Goal: Task Accomplishment & Management: Complete application form

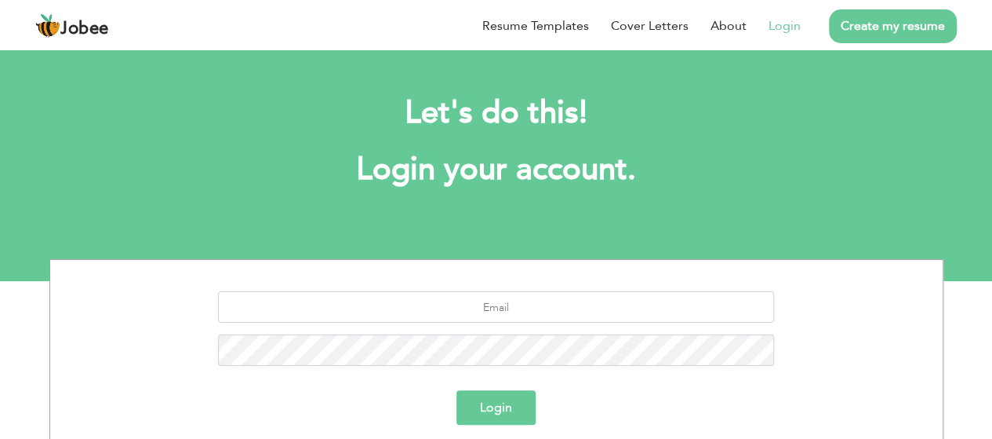
click at [794, 31] on link "Login" at bounding box center [785, 25] width 32 height 19
click at [478, 304] on input "text" at bounding box center [496, 306] width 556 height 31
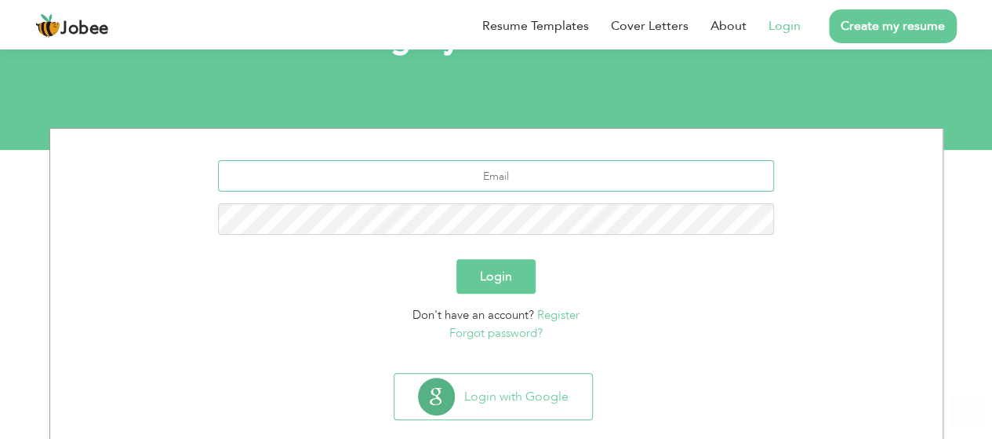
scroll to position [144, 0]
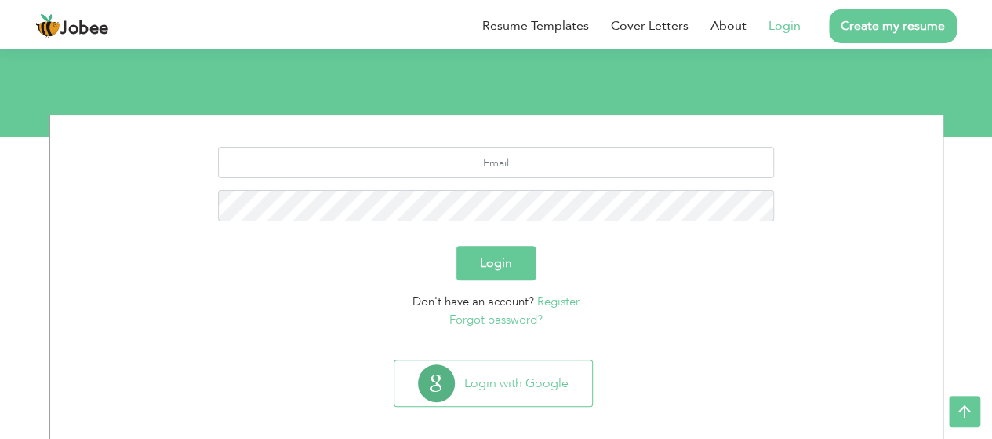
click at [551, 301] on link "Register" at bounding box center [558, 301] width 42 height 16
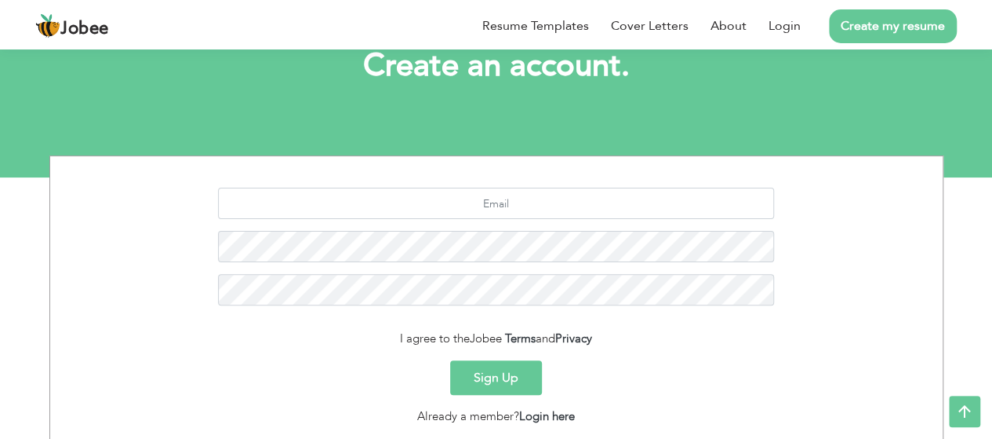
scroll to position [97, 0]
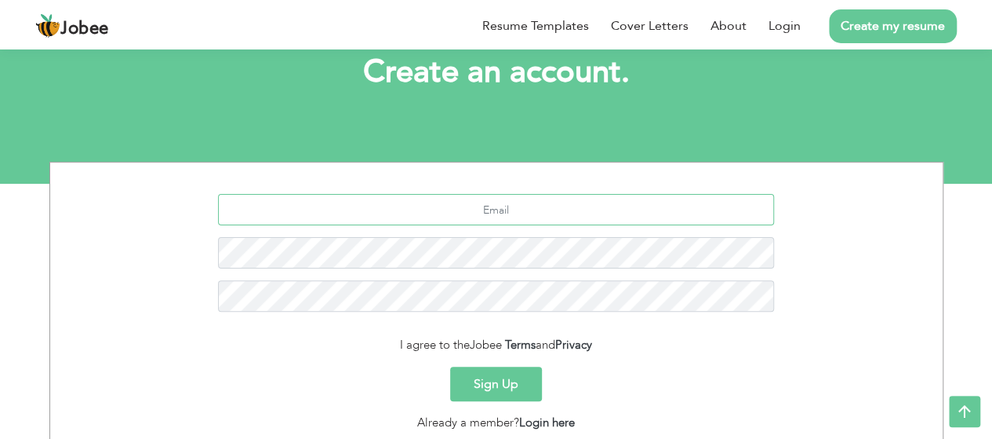
click at [508, 207] on input "text" at bounding box center [496, 209] width 556 height 31
type input "p.bajaj212@gmail.com"
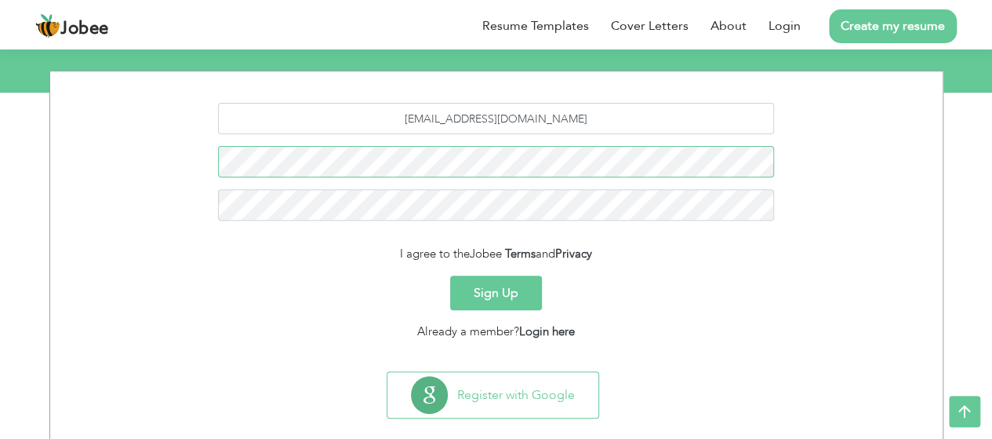
scroll to position [212, 0]
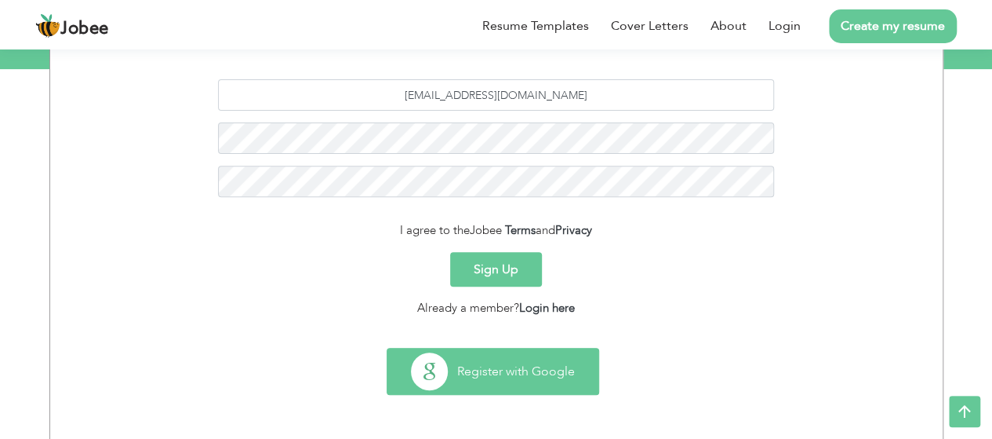
click at [512, 384] on button "Register with Google" at bounding box center [493, 371] width 211 height 46
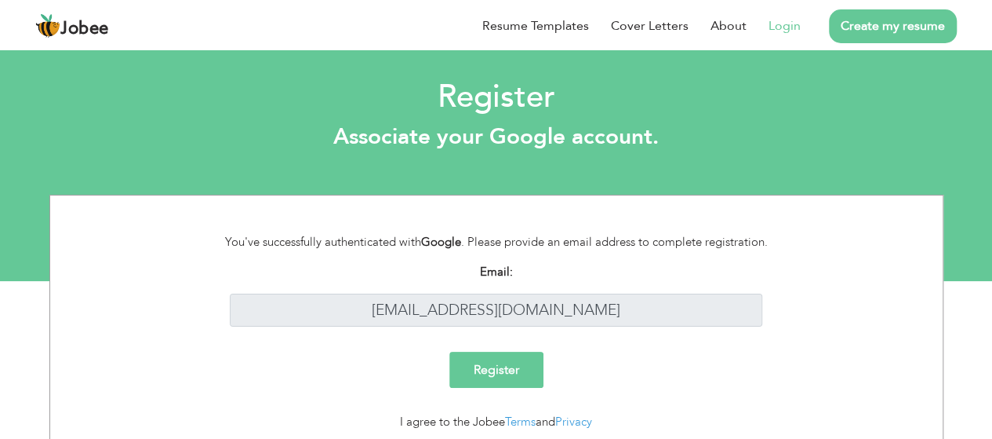
click at [504, 359] on input "Register" at bounding box center [497, 369] width 94 height 36
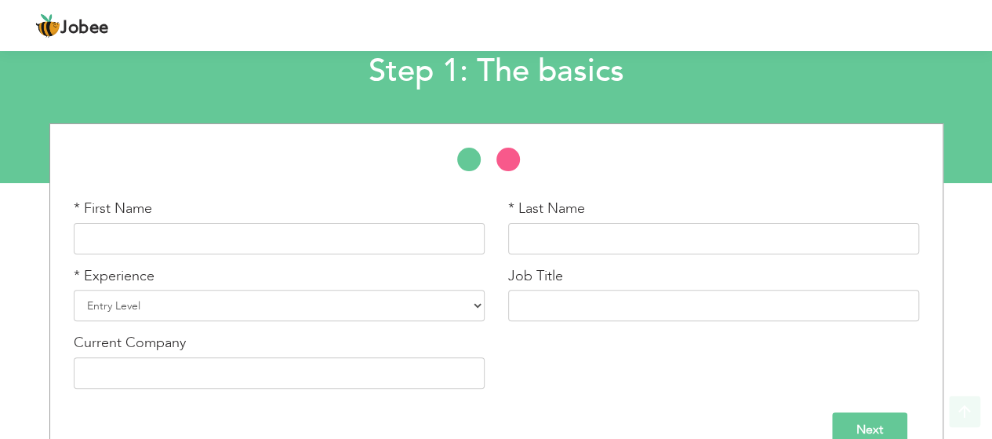
scroll to position [129, 0]
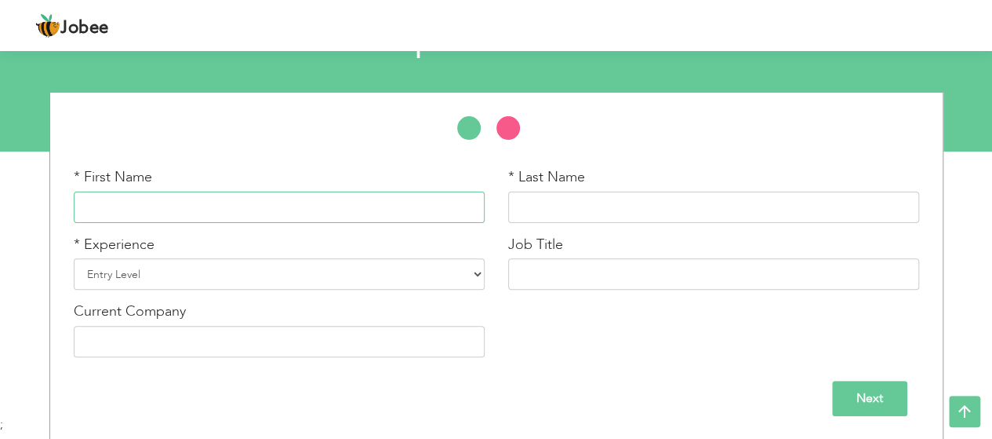
click at [246, 211] on input "text" at bounding box center [279, 206] width 411 height 31
click at [243, 209] on input "text" at bounding box center [279, 206] width 411 height 31
type input "Pranjal"
type input "Bajaj"
click at [328, 271] on select "Entry Level Less than 1 Year 1 Year 2 Years 3 Years 4 Years 5 Years 6 Years 7 Y…" at bounding box center [279, 273] width 411 height 31
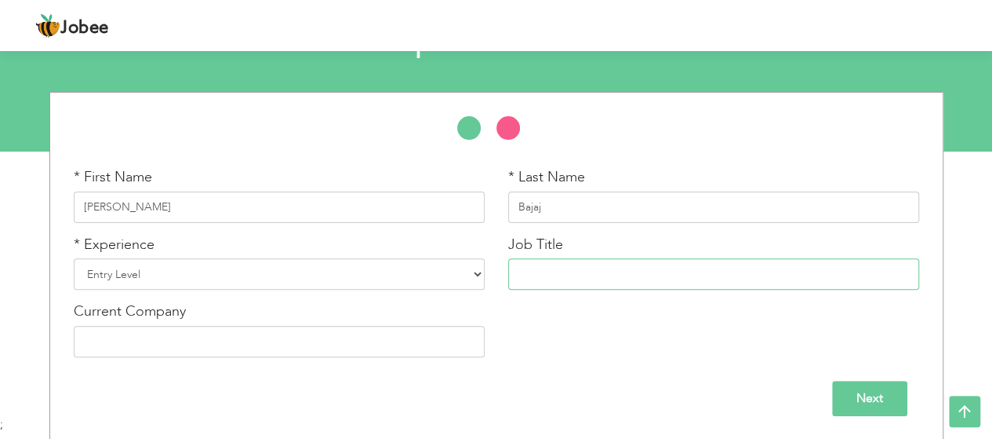
click at [599, 272] on input "text" at bounding box center [713, 273] width 411 height 31
type input "Data Analyst"
click at [889, 401] on input "Next" at bounding box center [869, 398] width 75 height 35
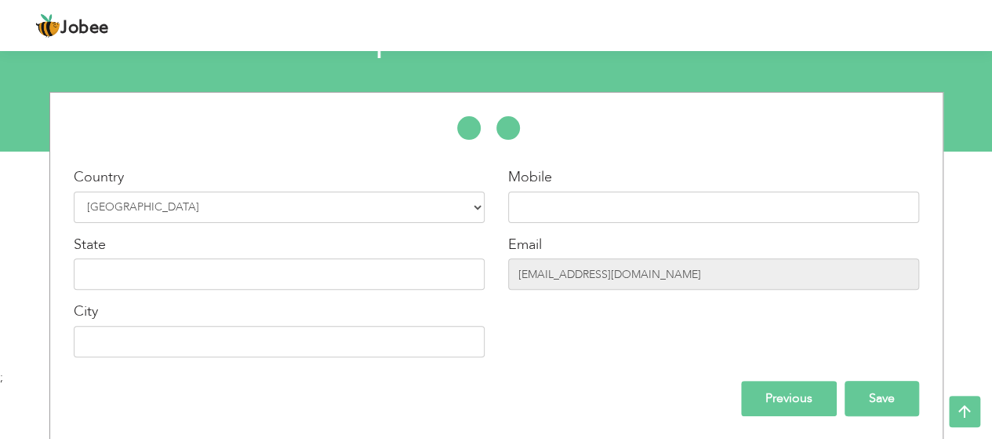
click at [876, 407] on input "Save" at bounding box center [882, 398] width 75 height 35
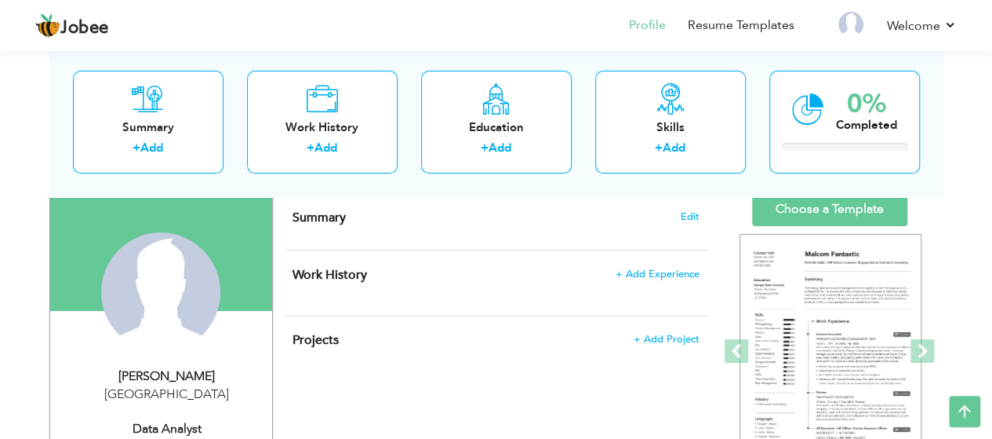
scroll to position [101, 0]
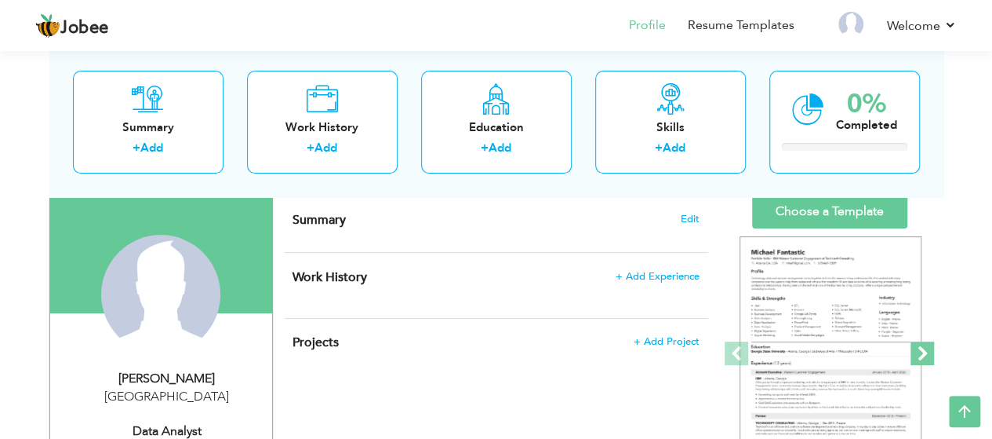
click at [923, 359] on span at bounding box center [923, 353] width 24 height 24
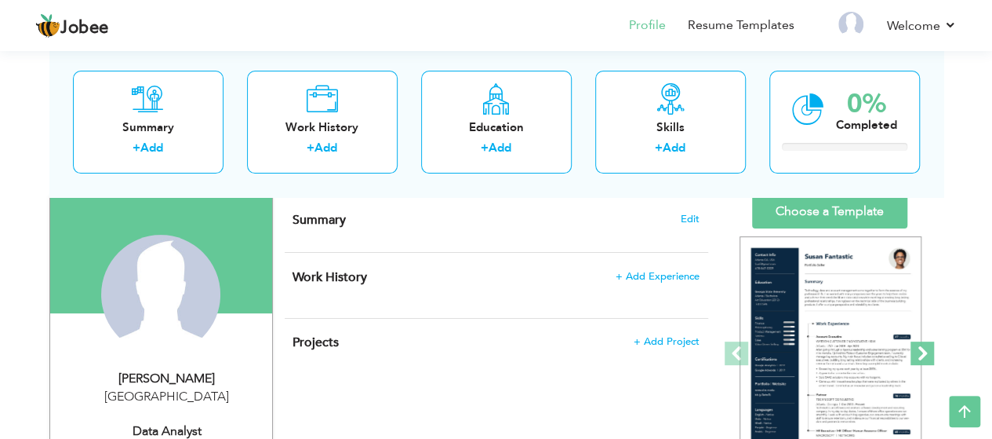
click at [923, 359] on span at bounding box center [923, 353] width 24 height 24
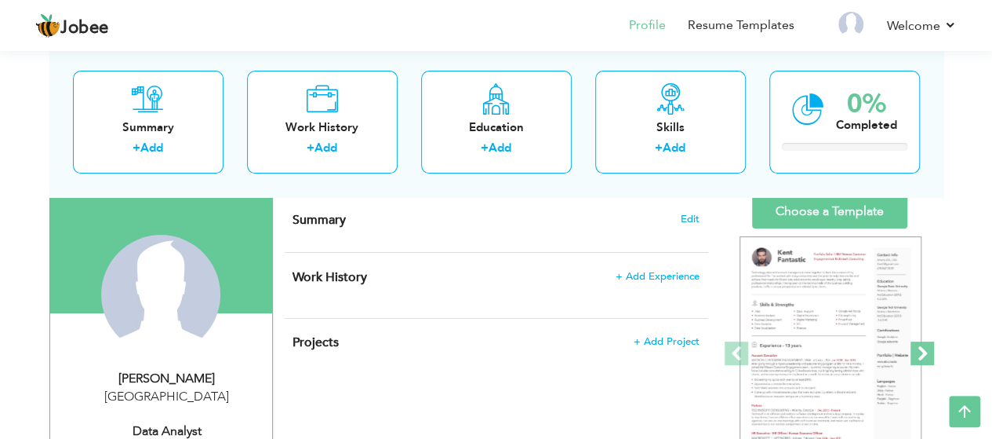
click at [923, 359] on span at bounding box center [923, 353] width 24 height 24
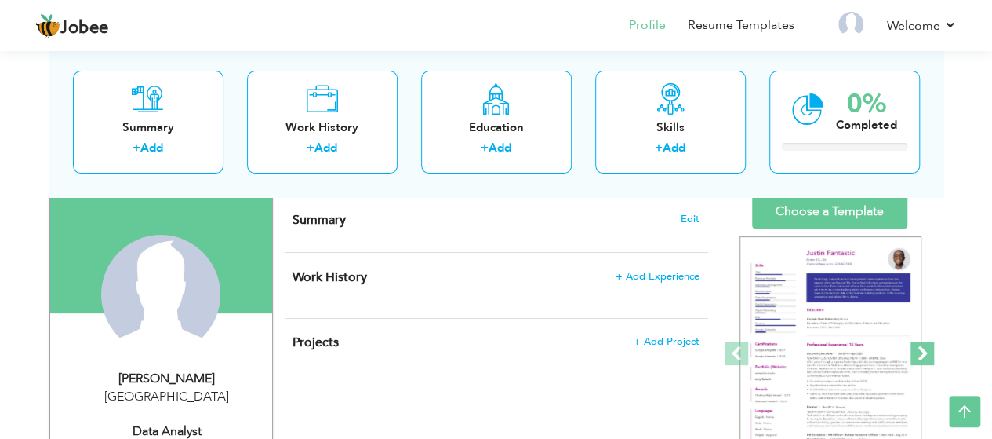
click at [923, 359] on span at bounding box center [923, 353] width 24 height 24
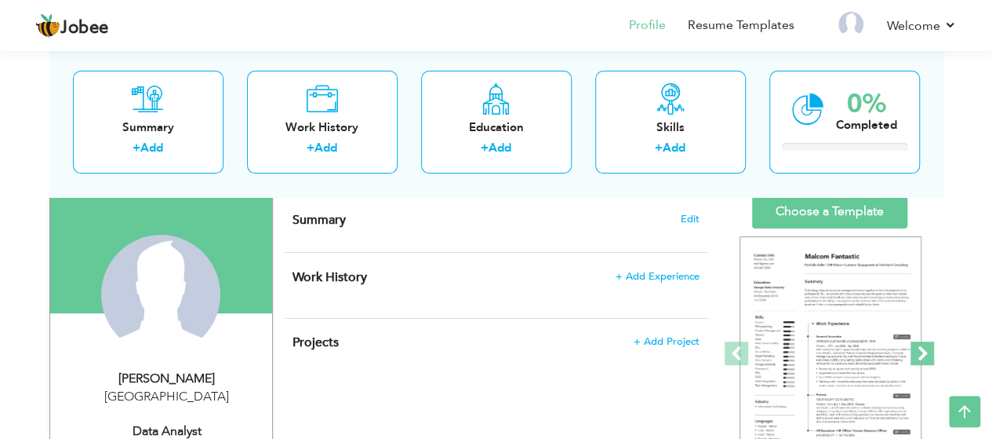
click at [923, 359] on span at bounding box center [923, 353] width 24 height 24
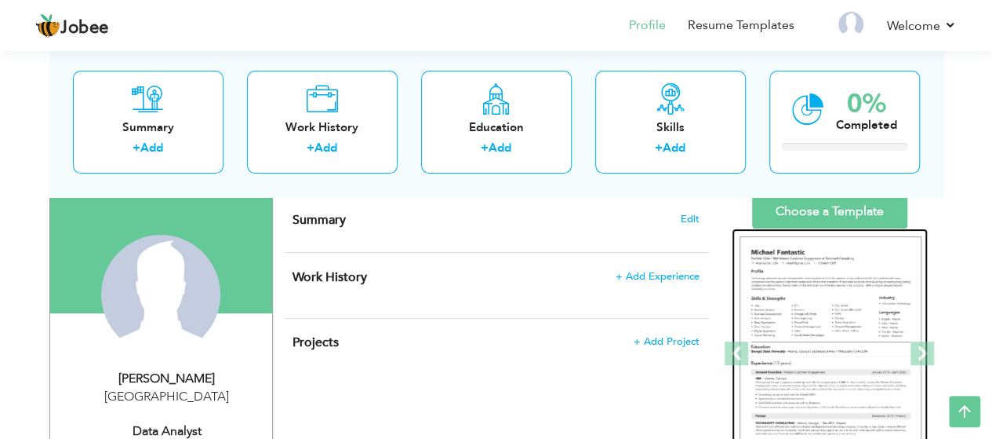
click at [841, 329] on img at bounding box center [831, 353] width 182 height 235
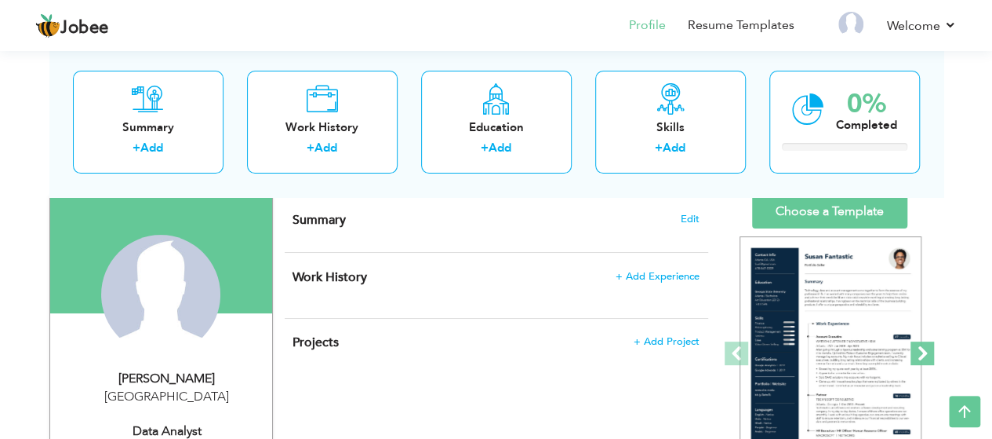
click at [927, 354] on span at bounding box center [923, 353] width 24 height 24
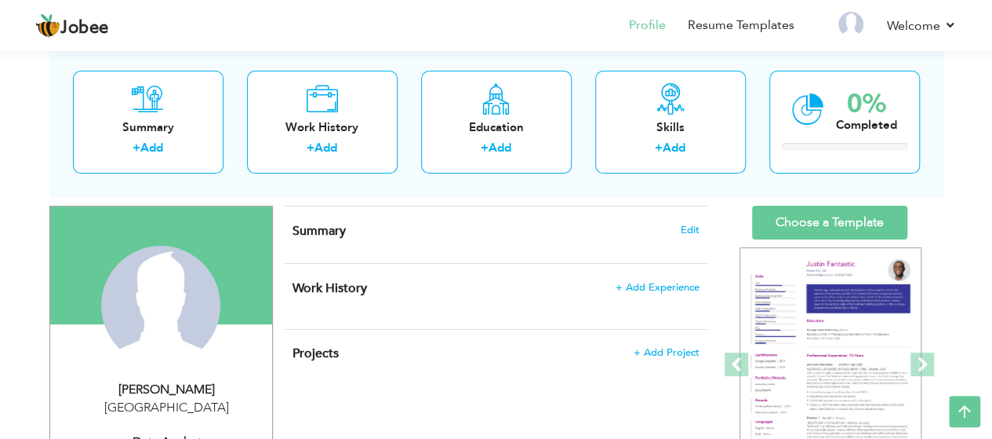
scroll to position [89, 0]
click at [927, 367] on span at bounding box center [923, 365] width 24 height 24
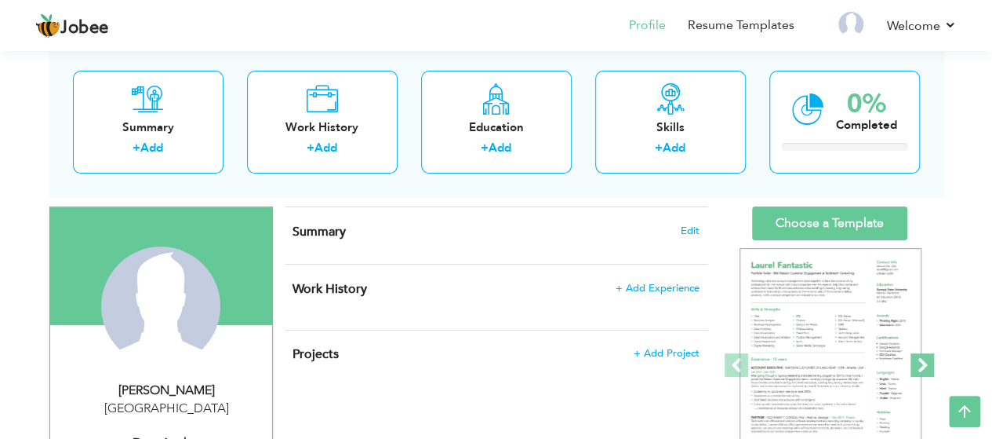
click at [927, 367] on span at bounding box center [923, 365] width 24 height 24
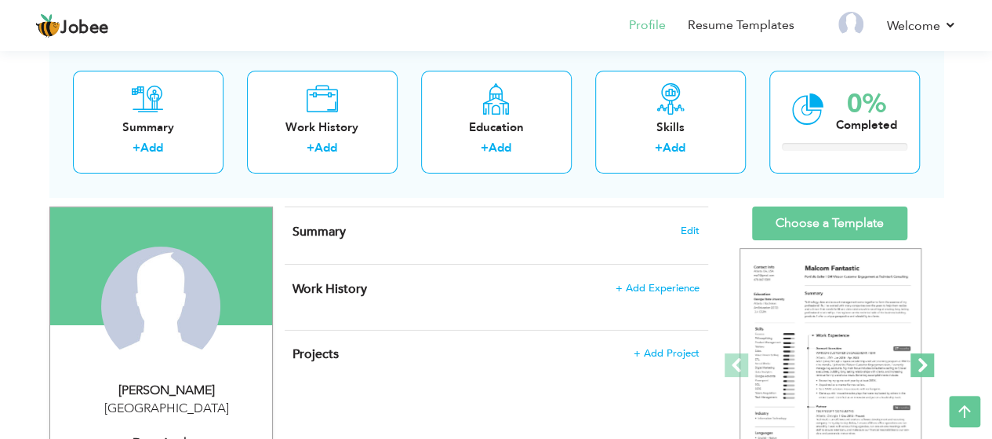
click at [927, 367] on span at bounding box center [923, 365] width 24 height 24
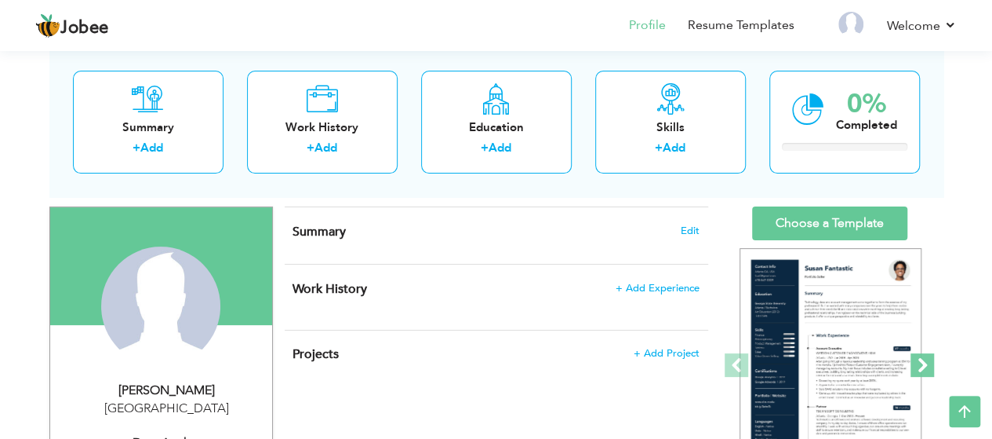
click at [926, 359] on span at bounding box center [923, 365] width 24 height 24
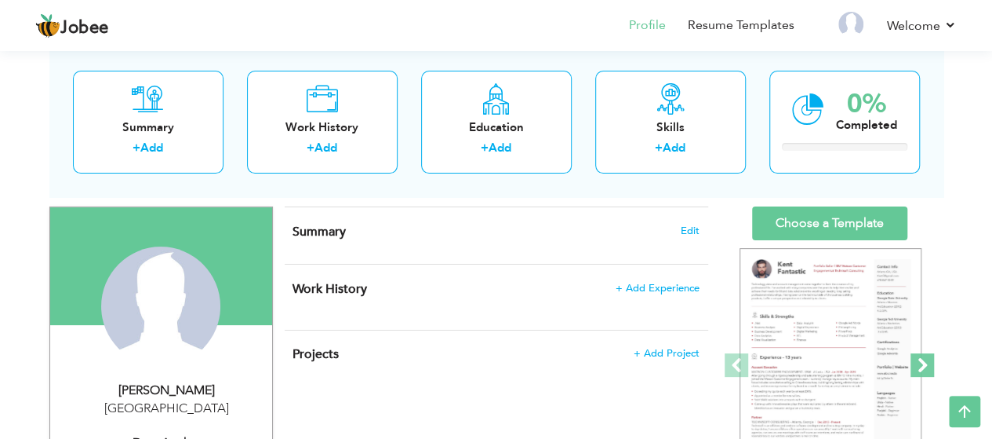
click at [926, 359] on span at bounding box center [923, 365] width 24 height 24
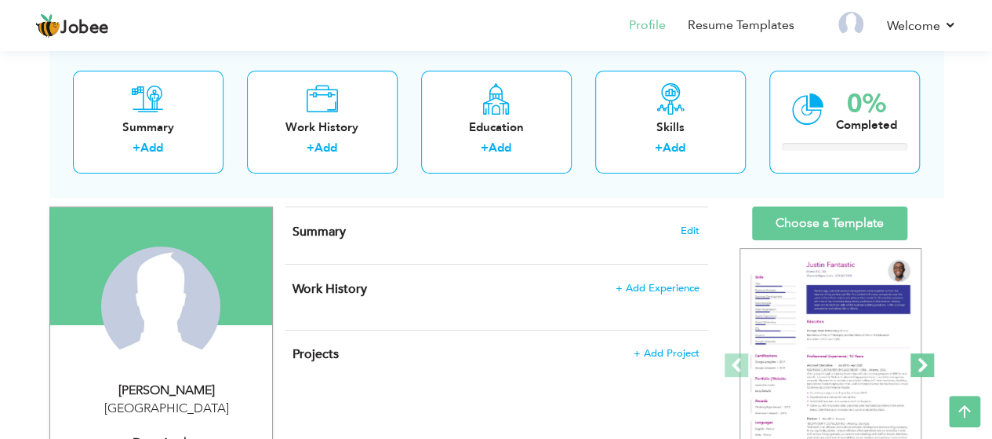
click at [926, 359] on span at bounding box center [923, 365] width 24 height 24
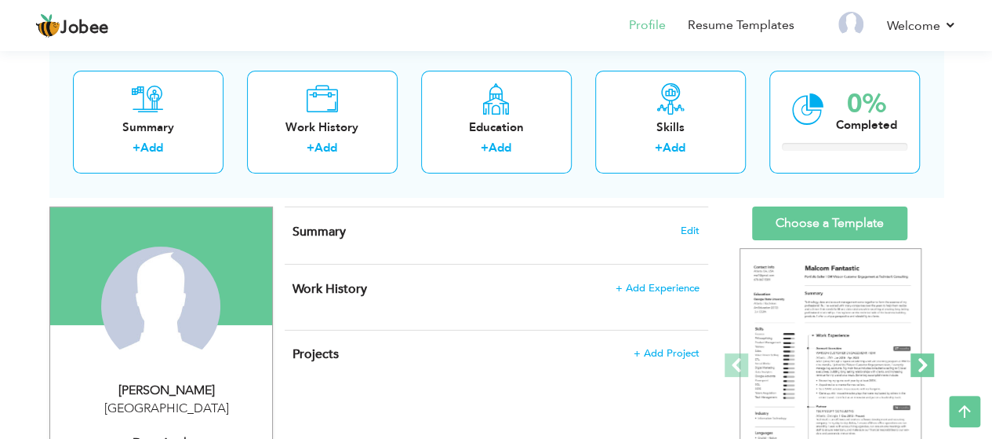
click at [926, 359] on span at bounding box center [923, 365] width 24 height 24
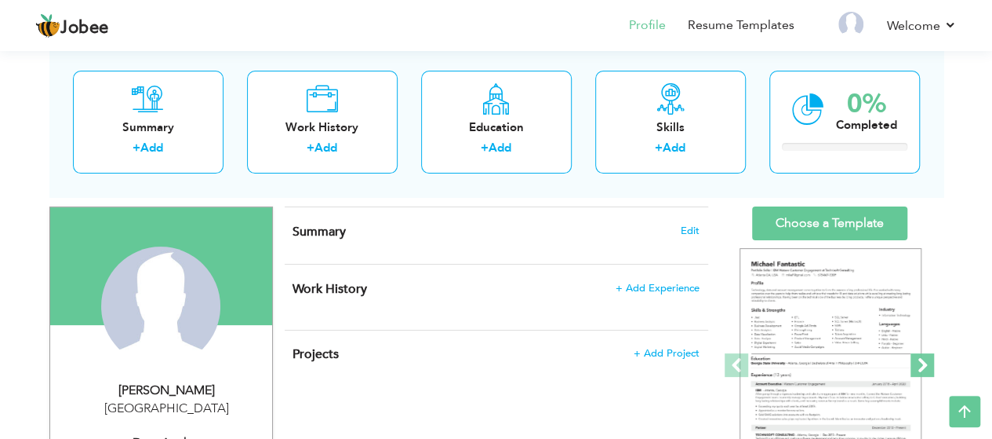
click at [926, 359] on span at bounding box center [923, 365] width 24 height 24
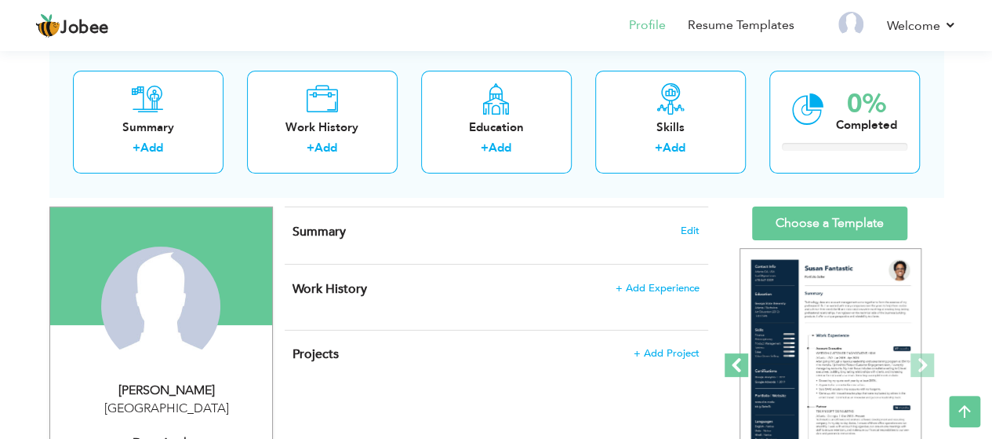
click at [746, 365] on span at bounding box center [737, 365] width 24 height 24
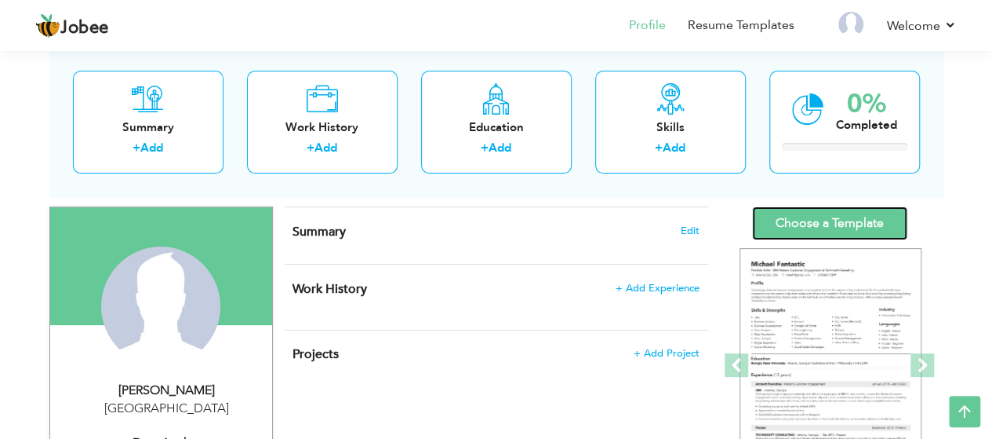
click at [821, 231] on link "Choose a Template" at bounding box center [829, 223] width 155 height 34
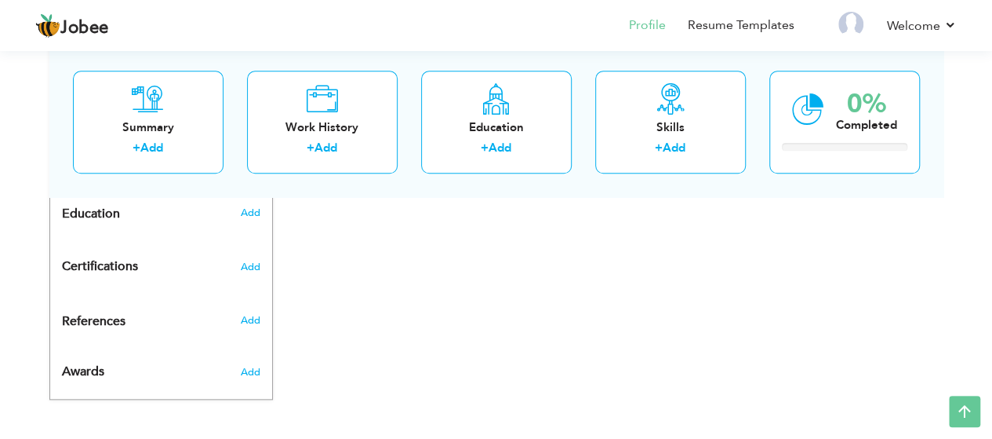
scroll to position [0, 0]
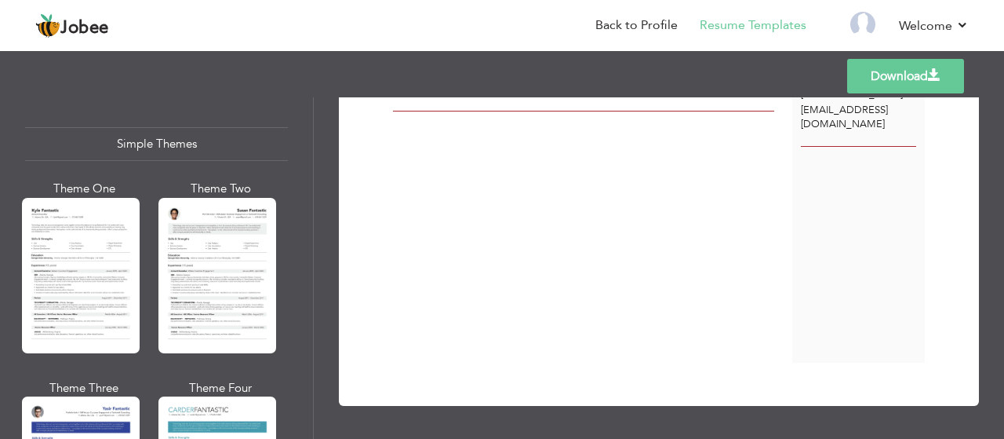
scroll to position [2740, 0]
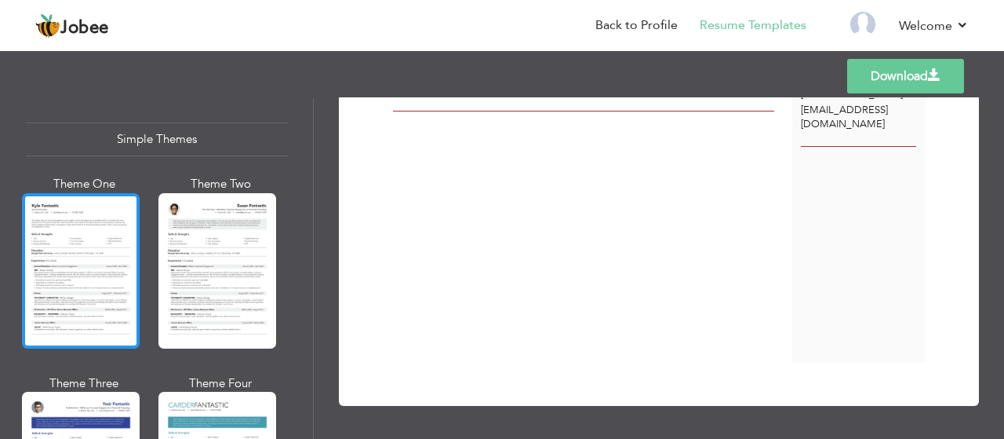
click at [120, 239] on div at bounding box center [81, 270] width 118 height 155
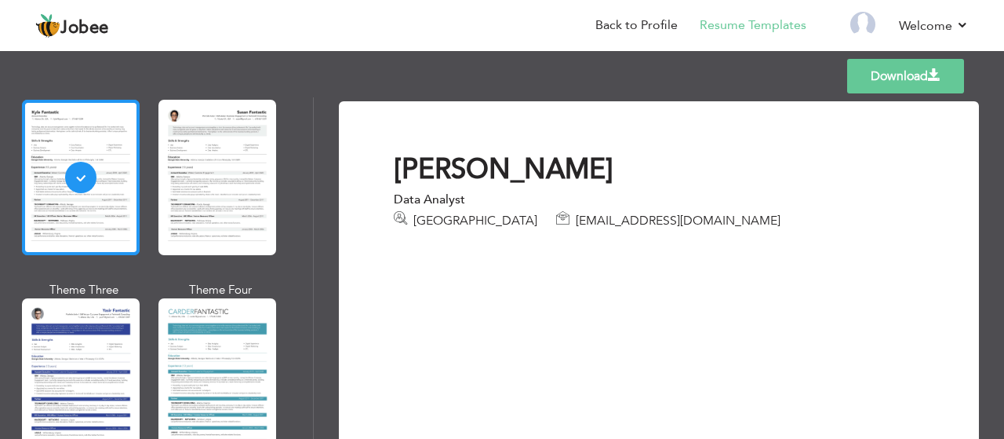
scroll to position [2857, 0]
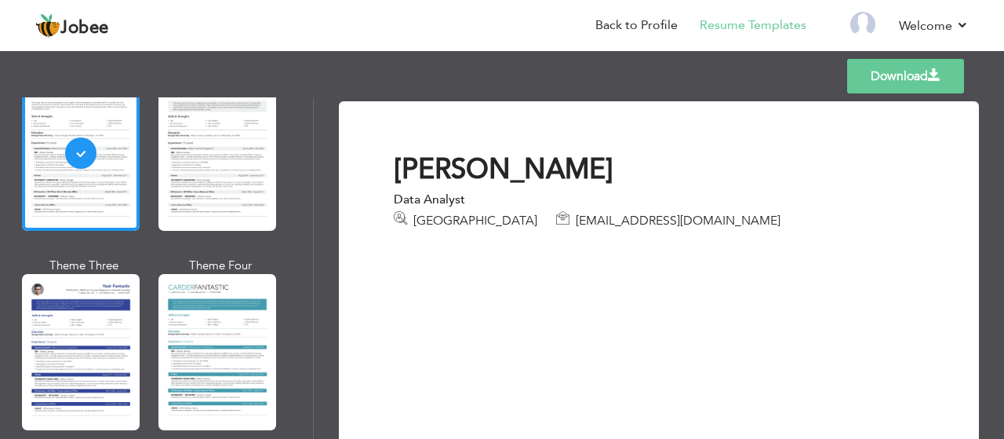
click at [905, 74] on link "Download" at bounding box center [905, 76] width 117 height 35
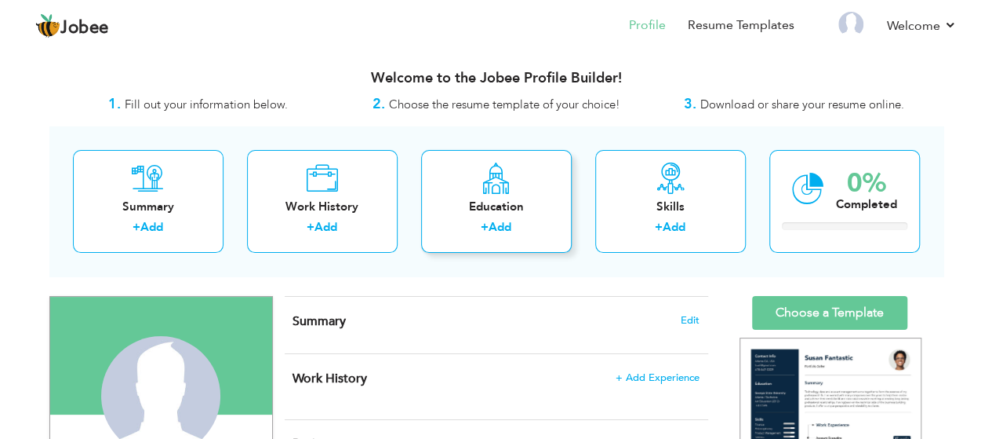
click at [511, 230] on link "Add" at bounding box center [500, 227] width 23 height 16
radio input "true"
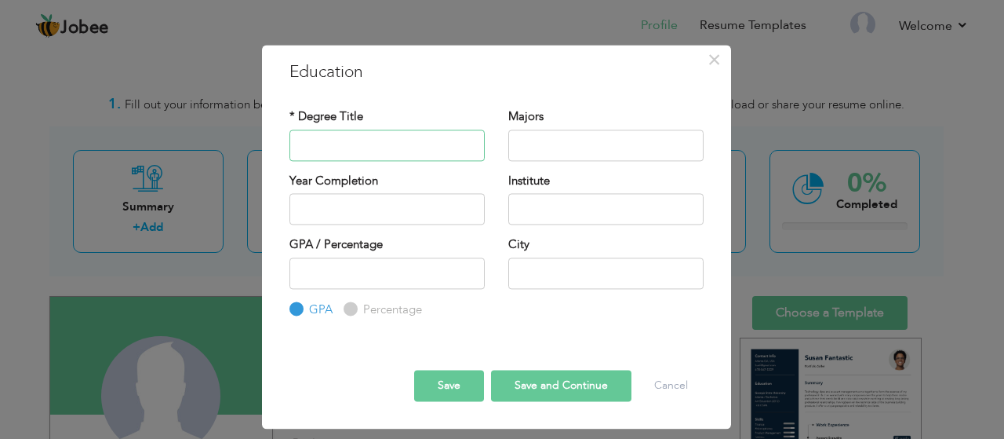
click at [393, 144] on input "text" at bounding box center [387, 144] width 195 height 31
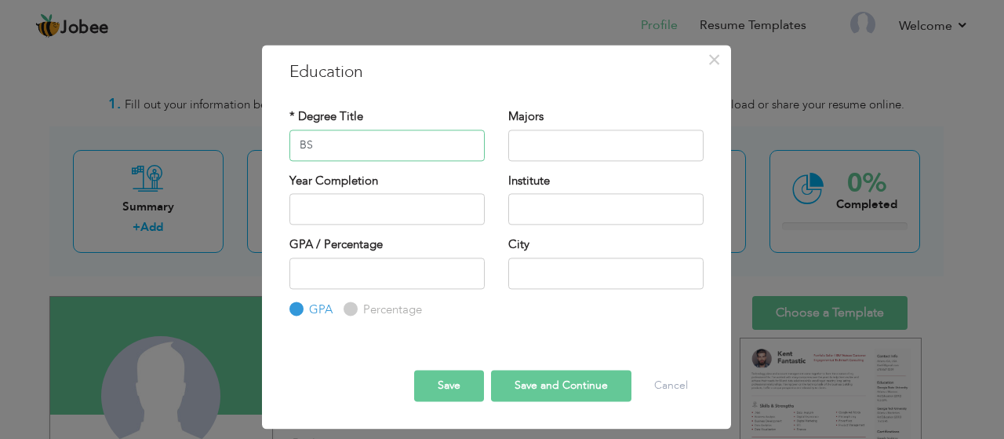
type input "BS"
click at [532, 145] on input "text" at bounding box center [605, 144] width 195 height 31
type input "Computer Scienve"
type input "2025"
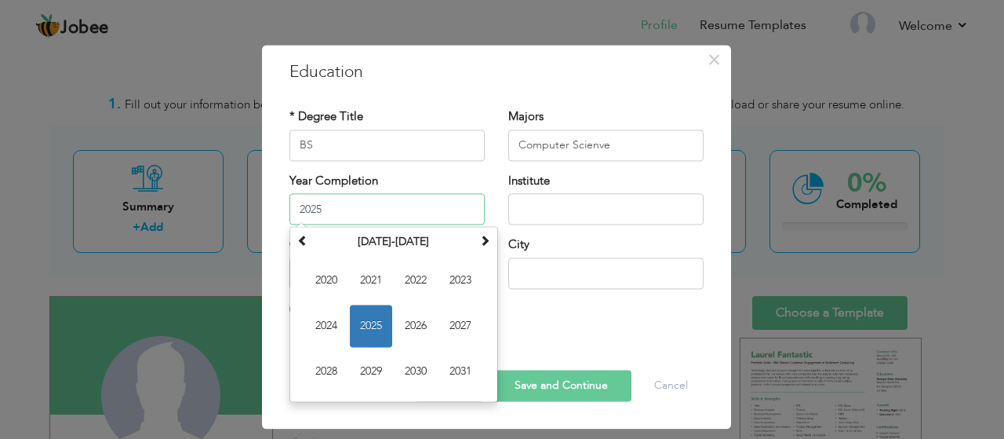
click at [306, 220] on input "2025" at bounding box center [387, 208] width 195 height 31
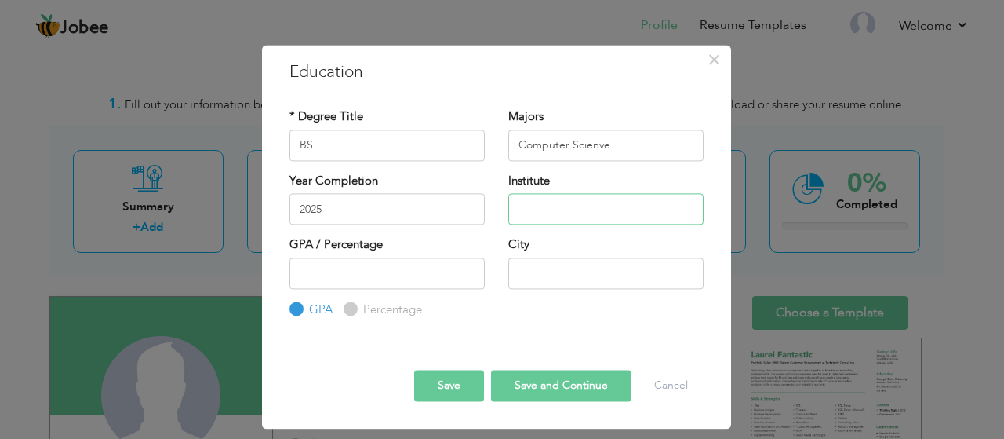
click at [567, 213] on input "text" at bounding box center [605, 208] width 195 height 31
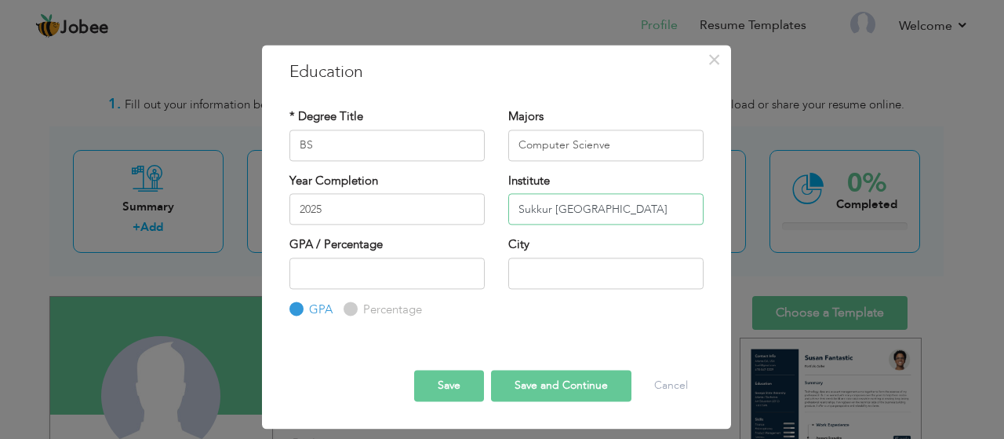
type input "Sukkur [GEOGRAPHIC_DATA]"
click at [344, 263] on input "number" at bounding box center [387, 272] width 195 height 31
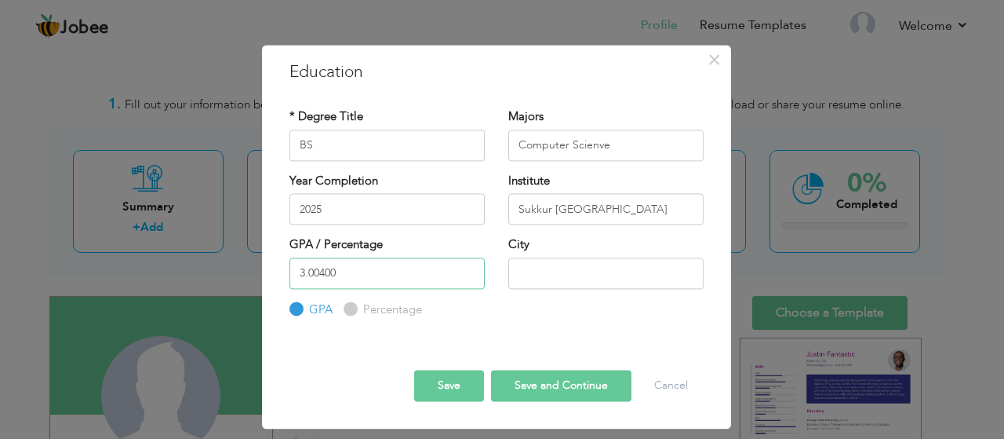
click at [317, 272] on input "3.00400" at bounding box center [387, 272] width 195 height 31
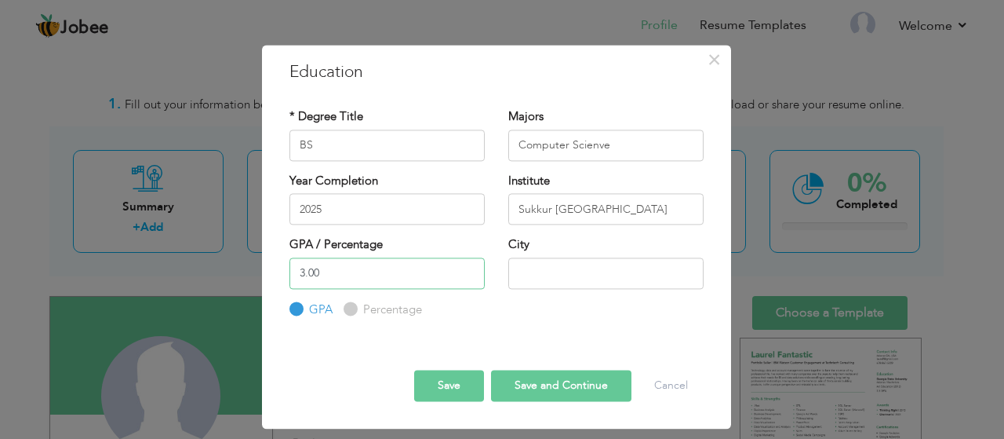
type input "3.00"
click at [546, 260] on input "text" at bounding box center [605, 272] width 195 height 31
type input "Sukkur"
click at [577, 391] on button "Save and Continue" at bounding box center [561, 385] width 140 height 31
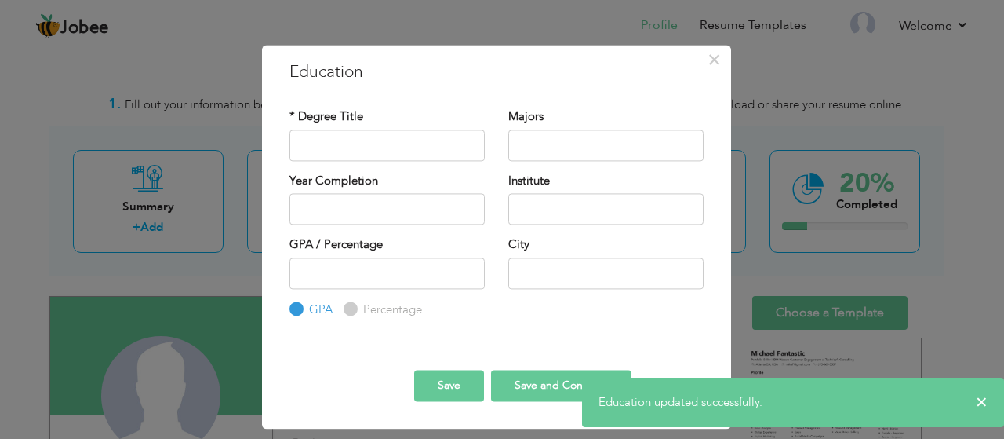
click at [636, 288] on div "City" at bounding box center [606, 268] width 219 height 64
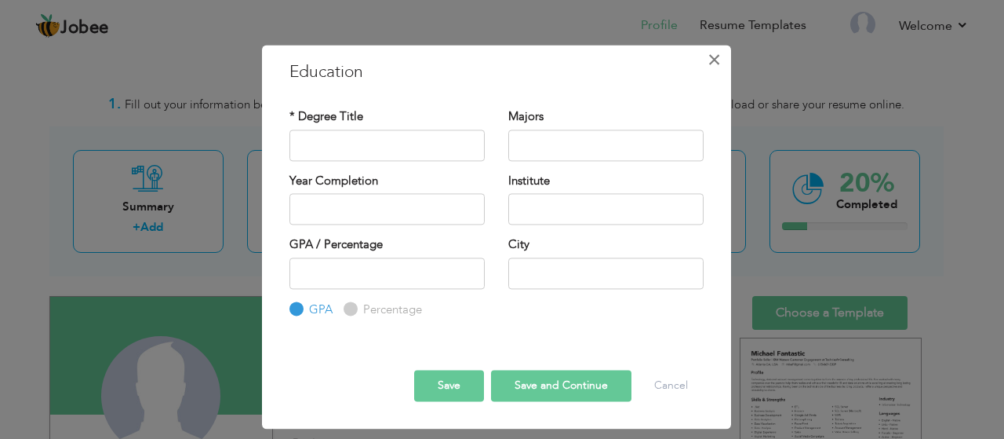
click at [723, 62] on button "×" at bounding box center [714, 59] width 25 height 25
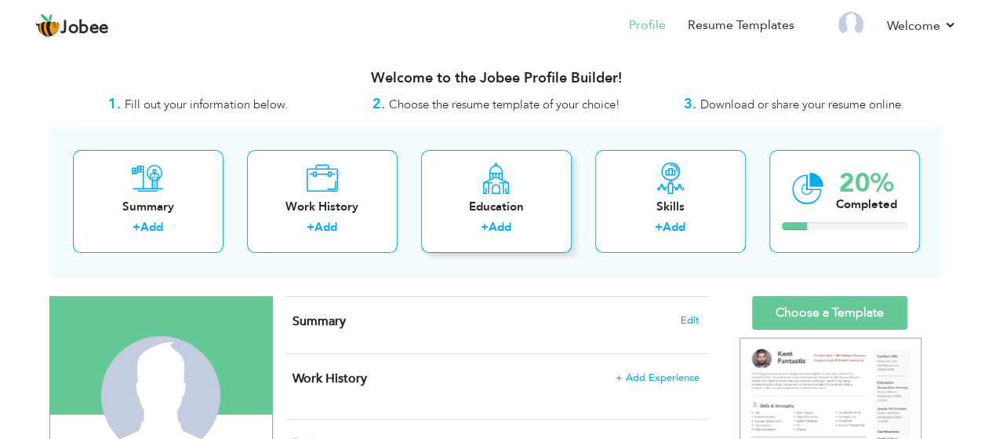
click at [493, 222] on link "Add" at bounding box center [500, 227] width 23 height 16
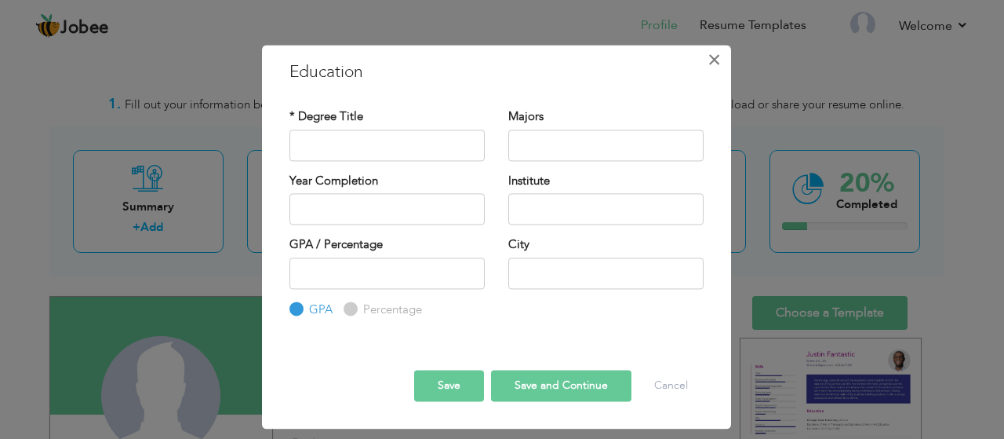
click at [722, 64] on button "×" at bounding box center [714, 59] width 25 height 25
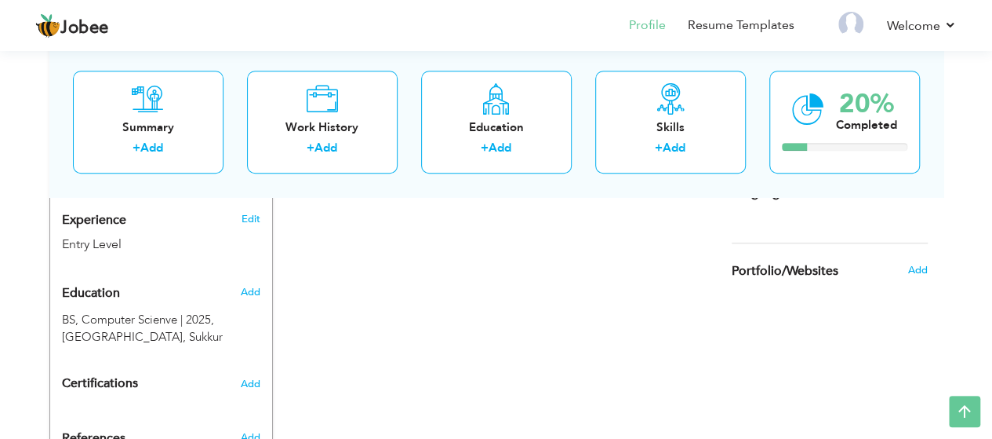
scroll to position [576, 0]
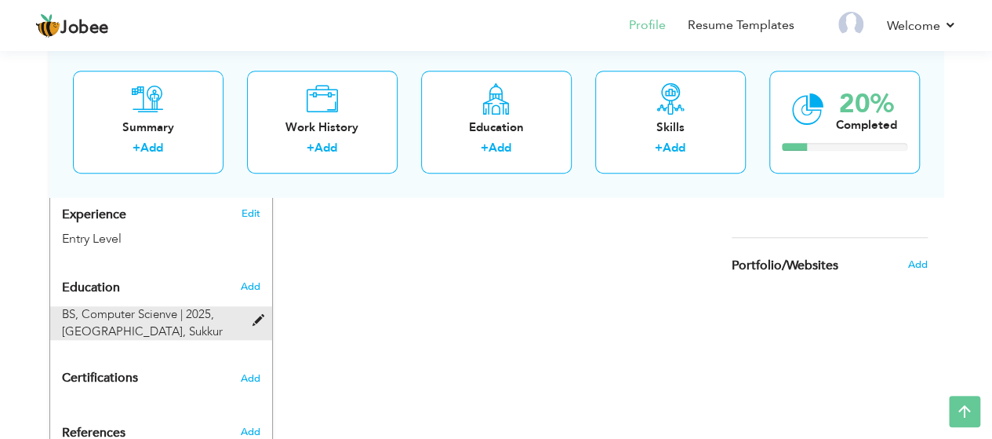
click at [140, 320] on span "BS, Computer Scienve | 2025," at bounding box center [138, 314] width 152 height 16
type input "BS"
type input "Computer Scienve"
type input "2025"
type input "Sukkur [GEOGRAPHIC_DATA]"
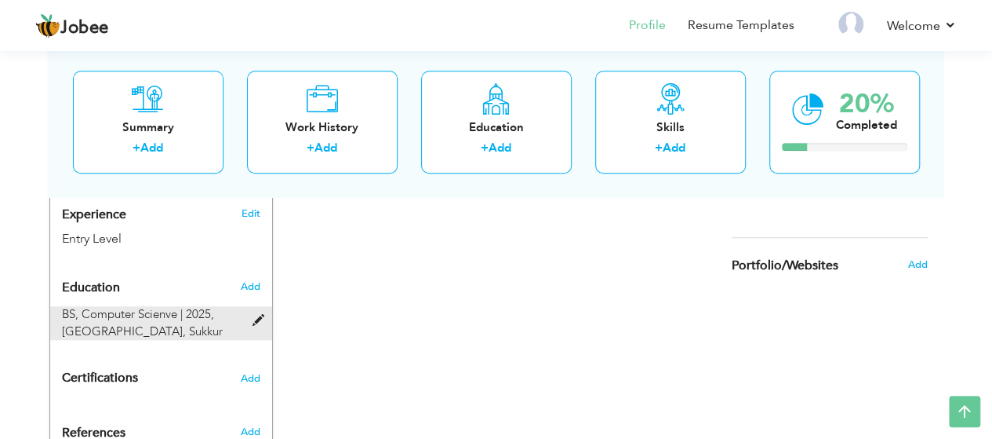
type input "3"
type input "Sukkur"
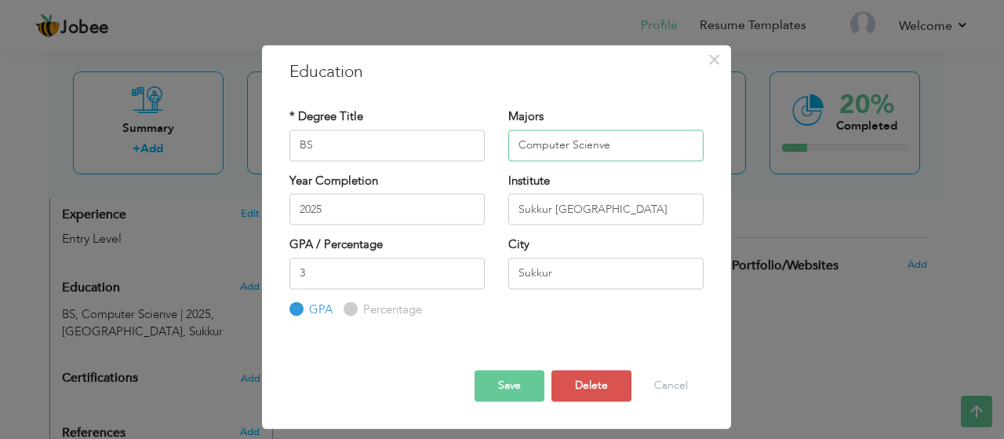
click at [604, 147] on input "Computer Scienve" at bounding box center [605, 144] width 195 height 31
type input "Computer Science"
click at [518, 391] on button "Save" at bounding box center [510, 385] width 70 height 31
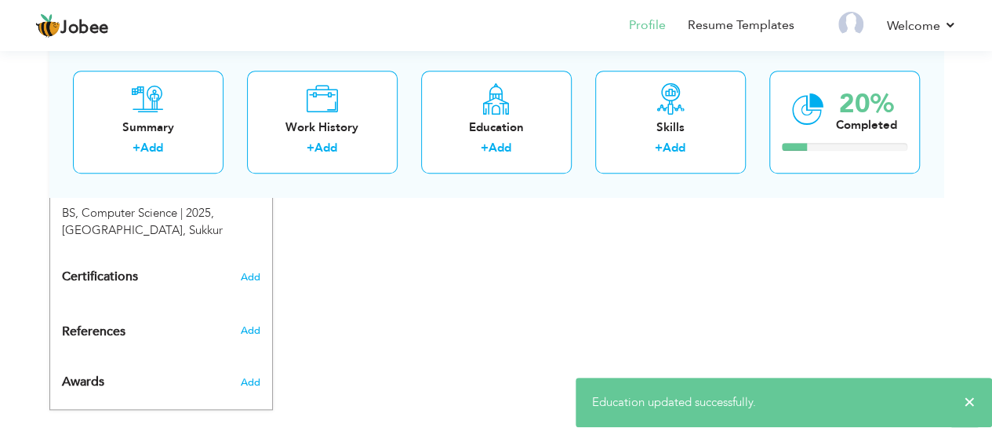
scroll to position [678, 0]
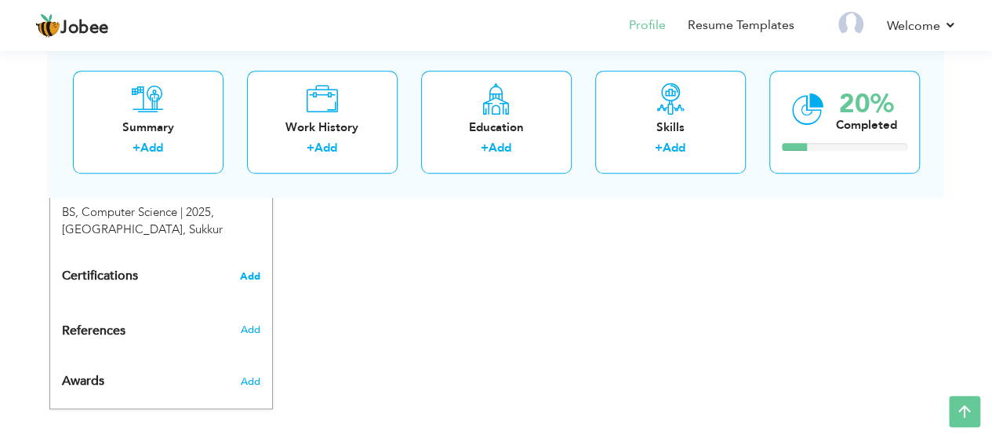
click at [246, 278] on span "Add" at bounding box center [250, 276] width 20 height 11
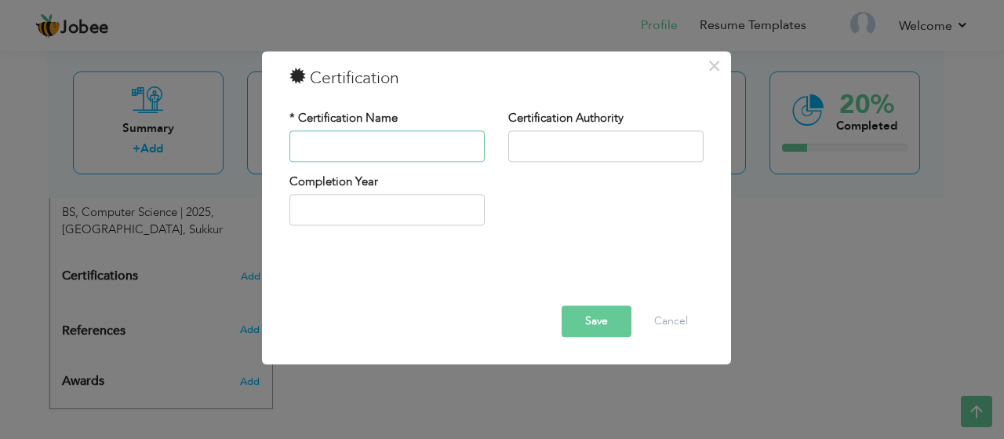
click at [353, 145] on input "text" at bounding box center [387, 145] width 195 height 31
type input "Intro to Machine Learning"
click at [551, 144] on input "text" at bounding box center [605, 145] width 195 height 31
type input "Kaggle"
type input "2025"
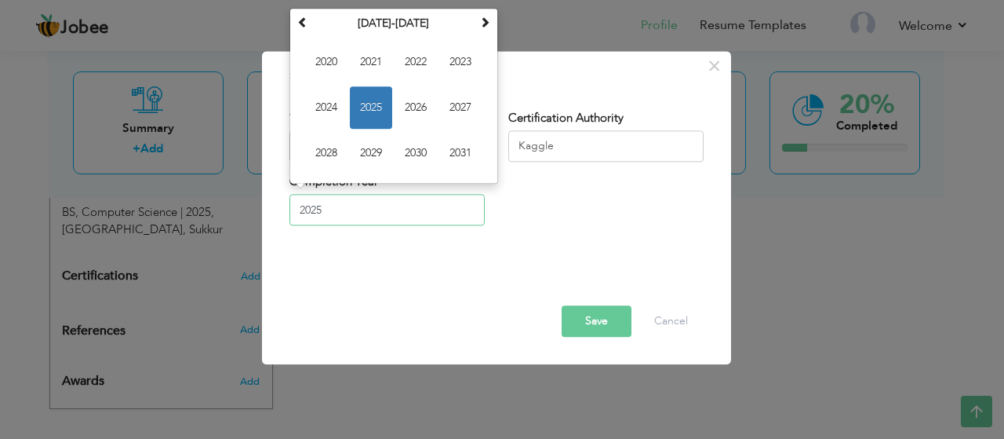
click at [402, 209] on input "2025" at bounding box center [387, 210] width 195 height 31
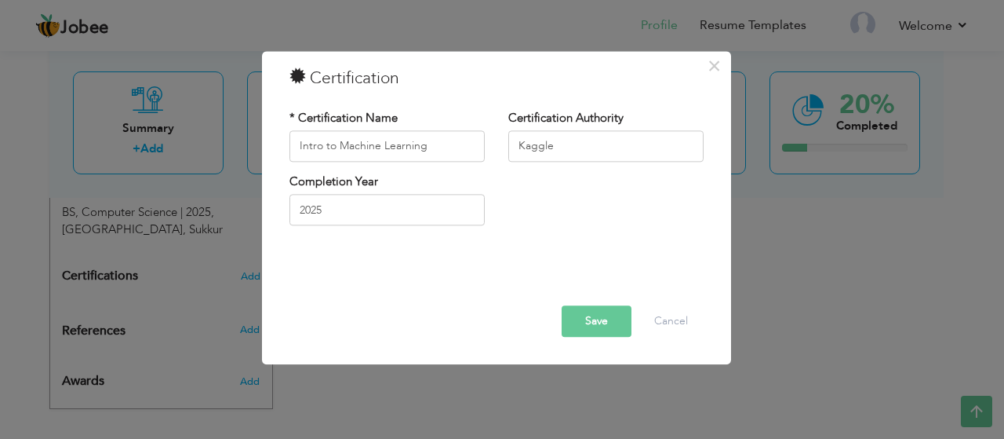
click at [614, 324] on button "Save" at bounding box center [597, 320] width 70 height 31
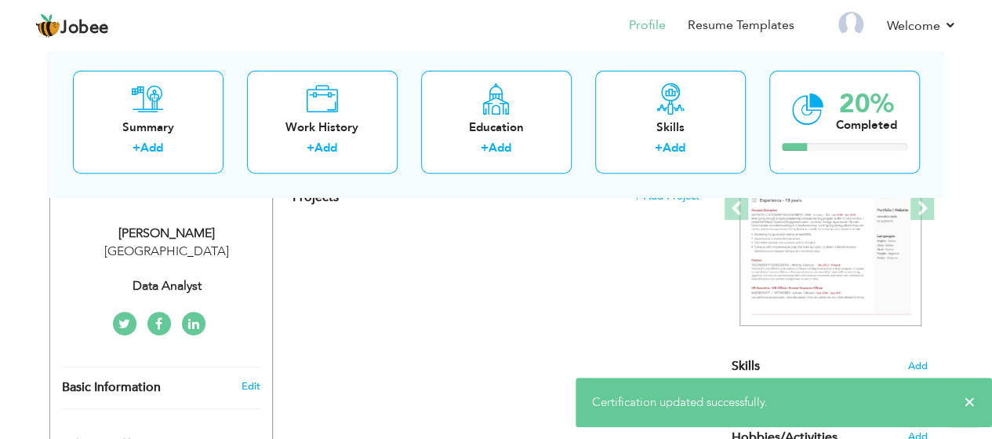
scroll to position [0, 0]
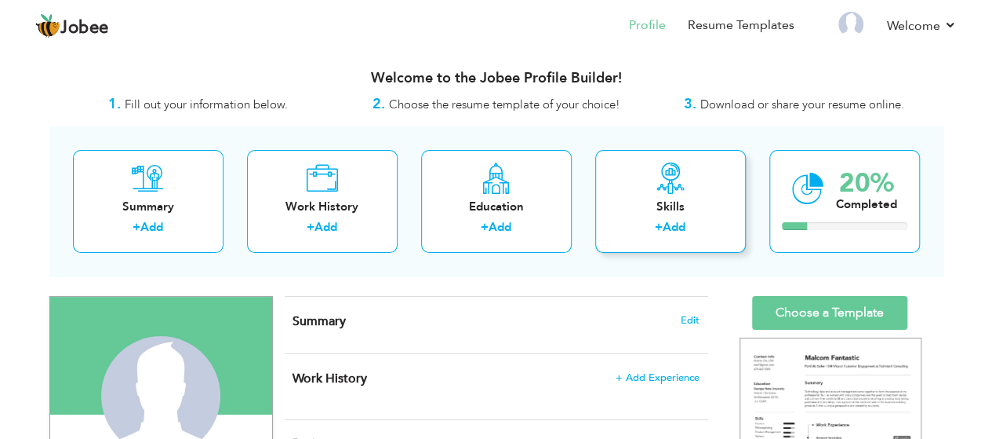
click at [659, 228] on label "+" at bounding box center [659, 227] width 8 height 16
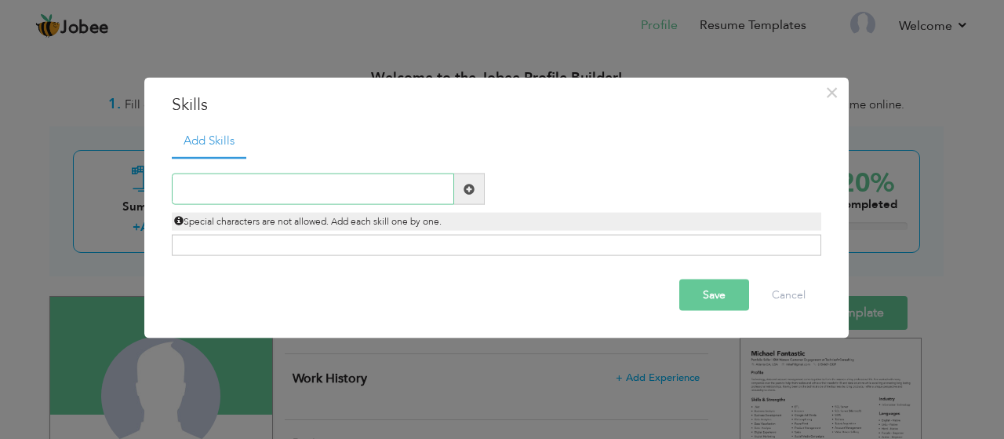
click at [239, 198] on input "text" at bounding box center [313, 188] width 282 height 31
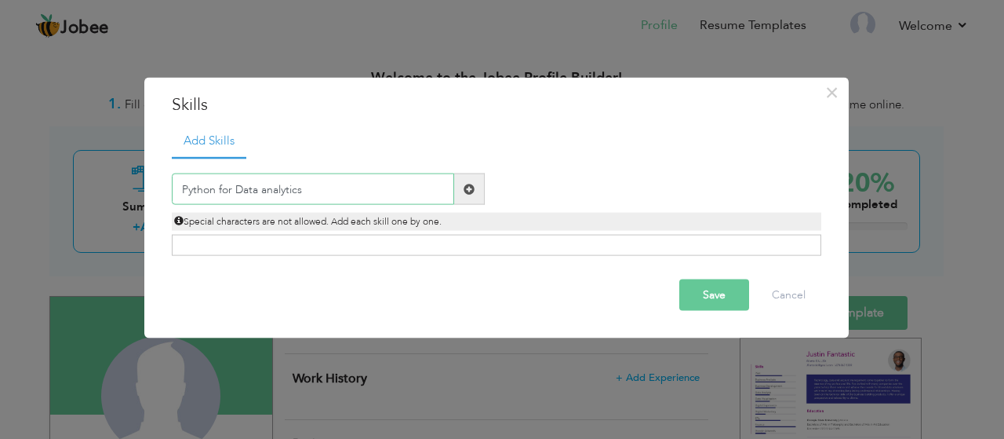
type input "Python for Data analytics"
click at [723, 291] on button "Save" at bounding box center [714, 294] width 70 height 31
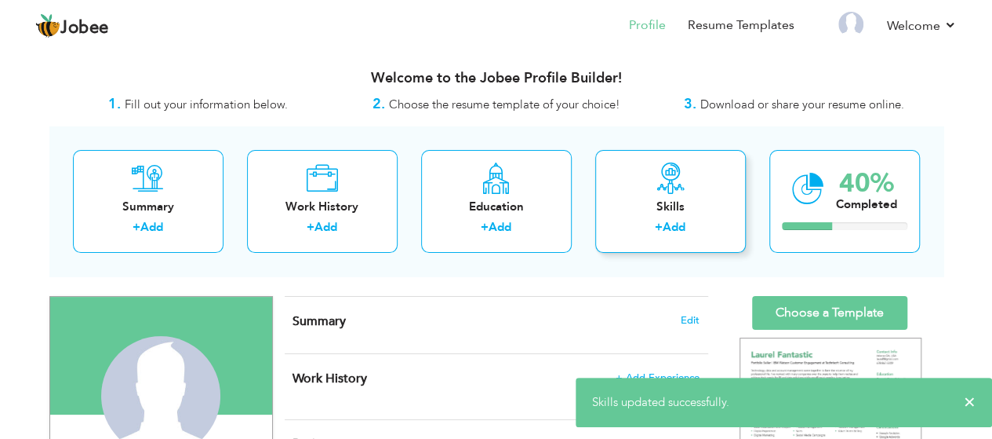
click at [668, 220] on link "Add" at bounding box center [674, 227] width 23 height 16
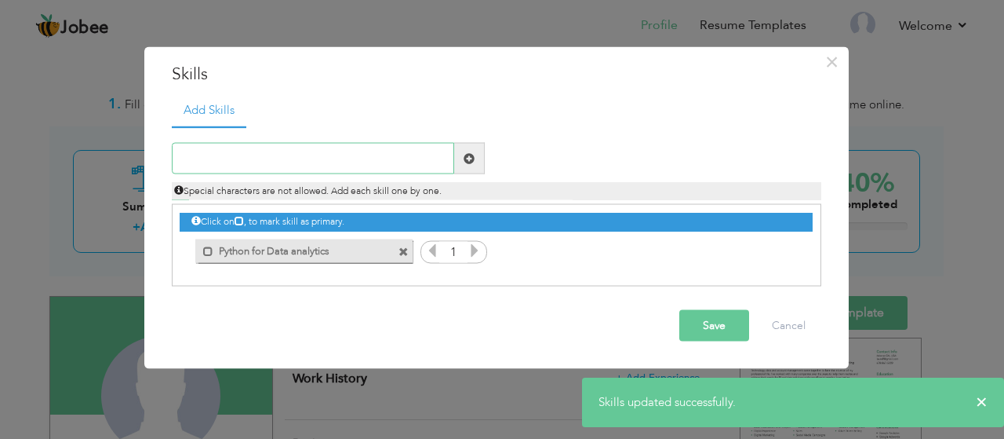
click at [237, 151] on input "text" at bounding box center [313, 158] width 282 height 31
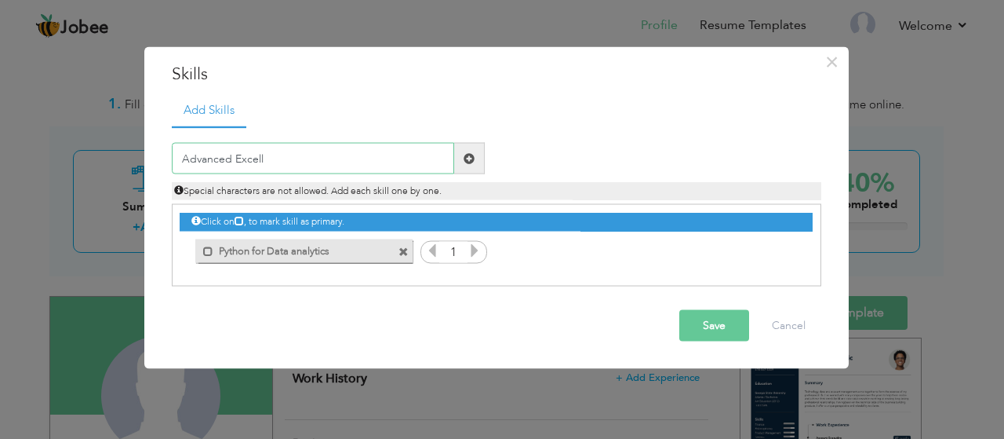
type input "Advanced Excell"
click at [705, 340] on button "Save" at bounding box center [714, 325] width 70 height 31
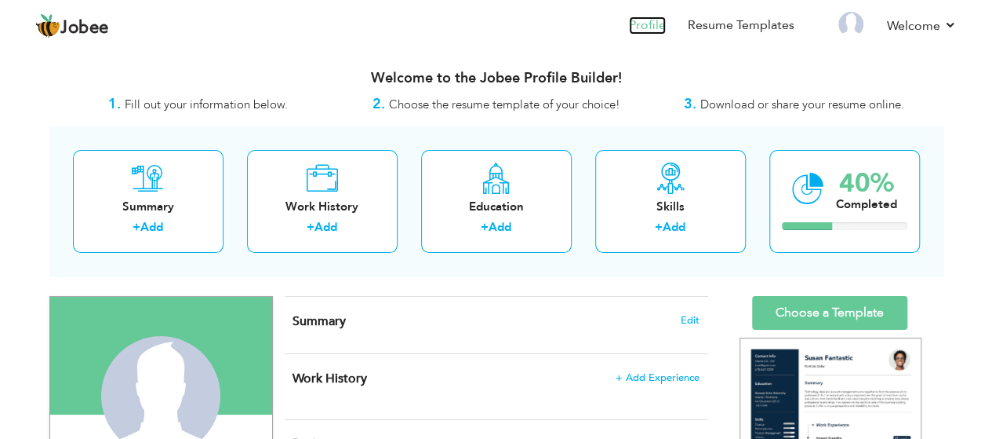
click at [651, 27] on link "Profile" at bounding box center [647, 25] width 37 height 18
